Goal: Transaction & Acquisition: Register for event/course

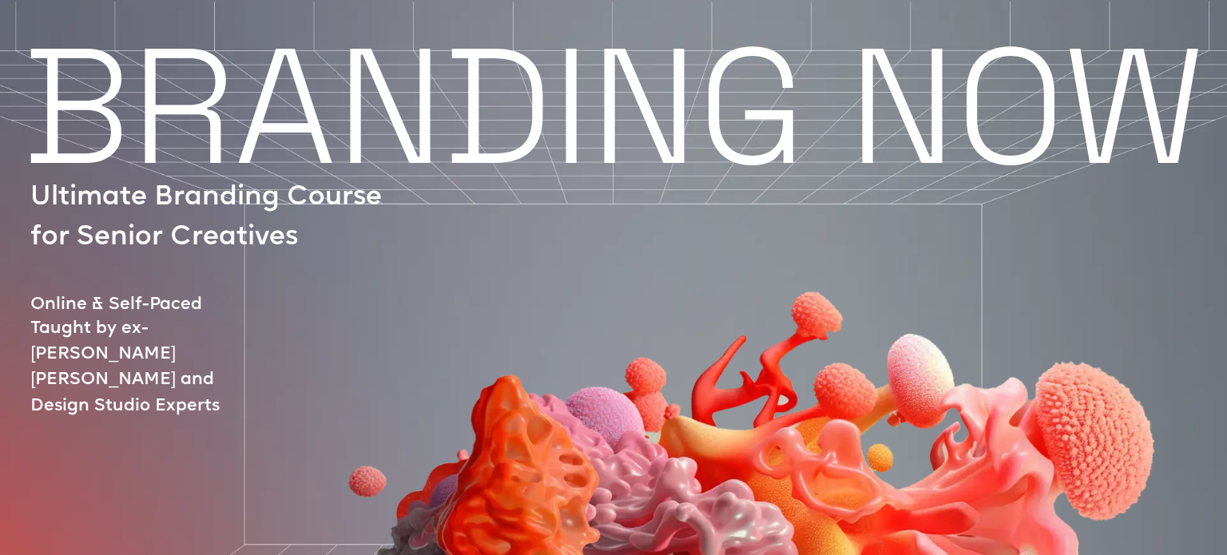
scroll to position [16, 0]
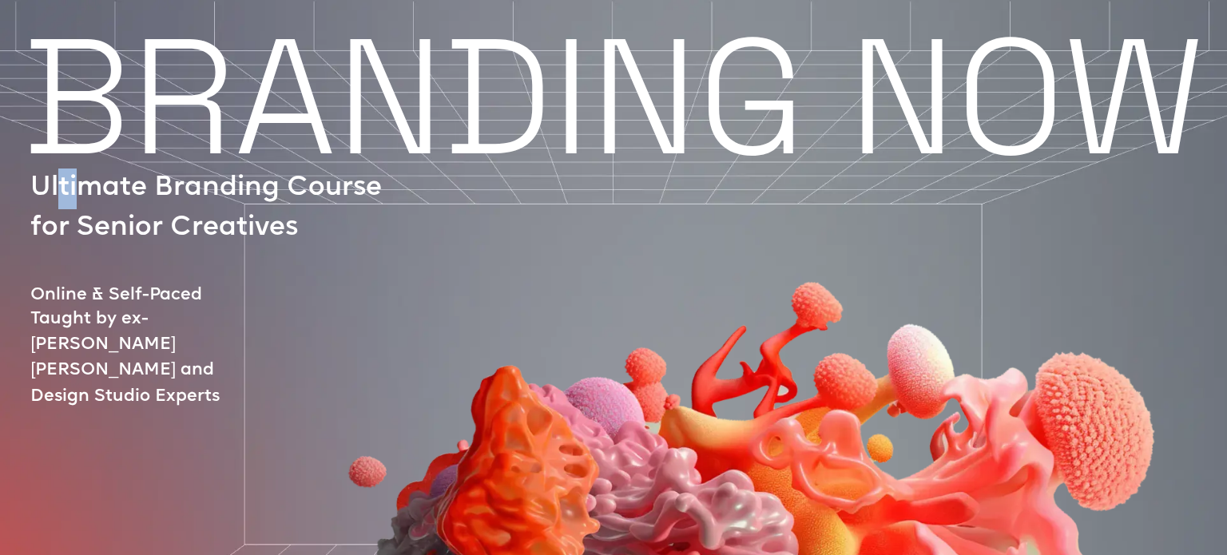
drag, startPoint x: 58, startPoint y: 186, endPoint x: 73, endPoint y: 192, distance: 16.2
click at [79, 192] on p "Ultimate Branding Course for Senior Creatives" at bounding box center [214, 209] width 368 height 81
click at [31, 182] on p "Ultimate Branding Course for Senior Creatives" at bounding box center [214, 209] width 368 height 81
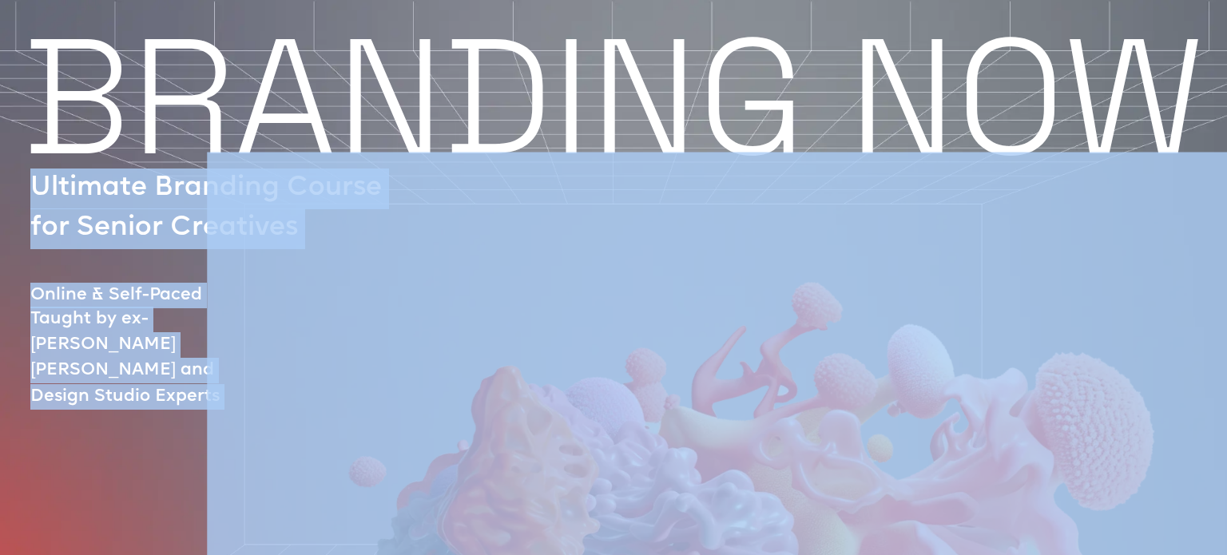
drag, startPoint x: 31, startPoint y: 182, endPoint x: 248, endPoint y: 207, distance: 218.7
click at [248, 207] on div "BRANDING NOW Ultimate Branding Course for Senior Creatives Online & Self-Paced …" at bounding box center [613, 562] width 1227 height 1025
click at [111, 215] on div at bounding box center [687, 481] width 1202 height 657
click at [67, 195] on p "Ultimate Branding Course for Senior Creatives" at bounding box center [214, 209] width 368 height 81
drag, startPoint x: 36, startPoint y: 178, endPoint x: 284, endPoint y: 220, distance: 251.1
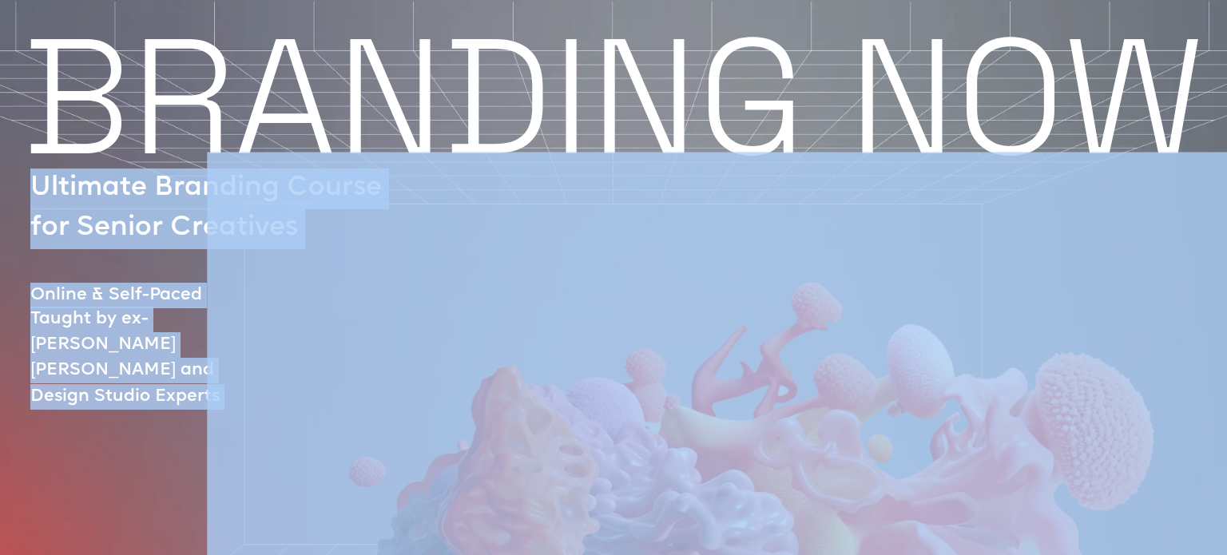
click at [284, 220] on div "BRANDING NOW Ultimate Branding Course for Senior Creatives Online & Self-Paced …" at bounding box center [613, 562] width 1227 height 1025
copy div "Ultimate Branding Course for Senior Creatives Online & Self-Paced Taught by ex-…"
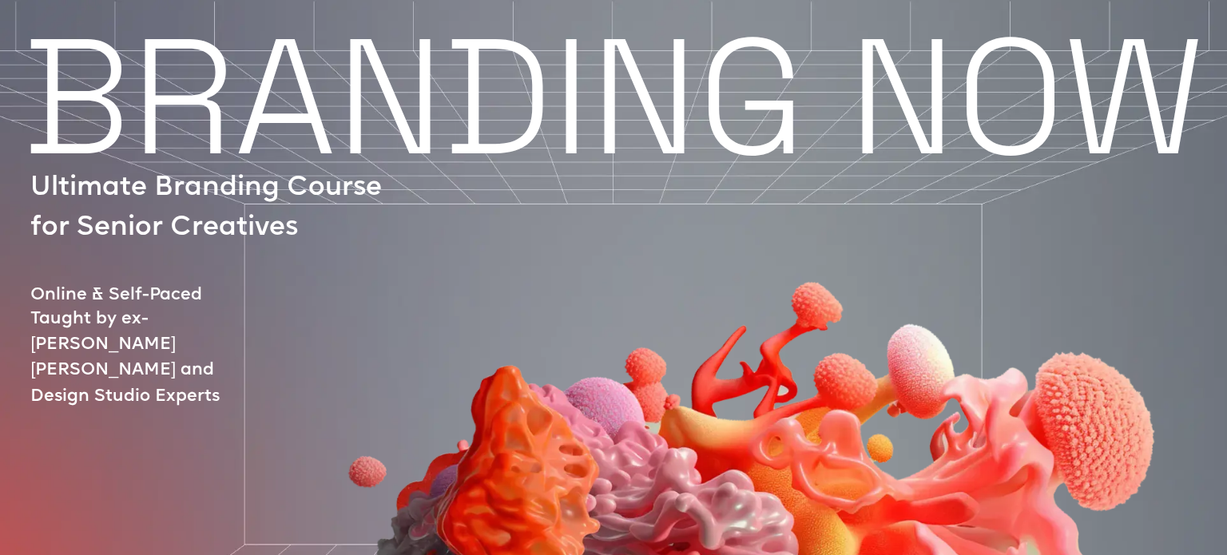
click at [1088, 42] on section "Reviews Curators Structure Price Sign Up Log In" at bounding box center [613, 23] width 1227 height 47
